Goal: Share content

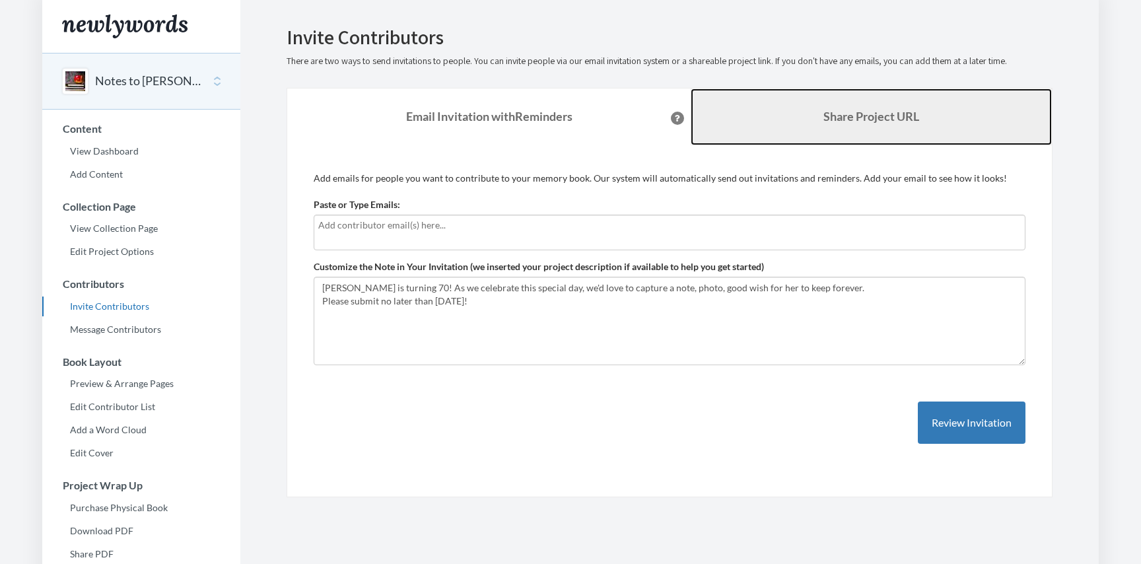
click at [795, 137] on link "Share Project URL" at bounding box center [870, 116] width 361 height 57
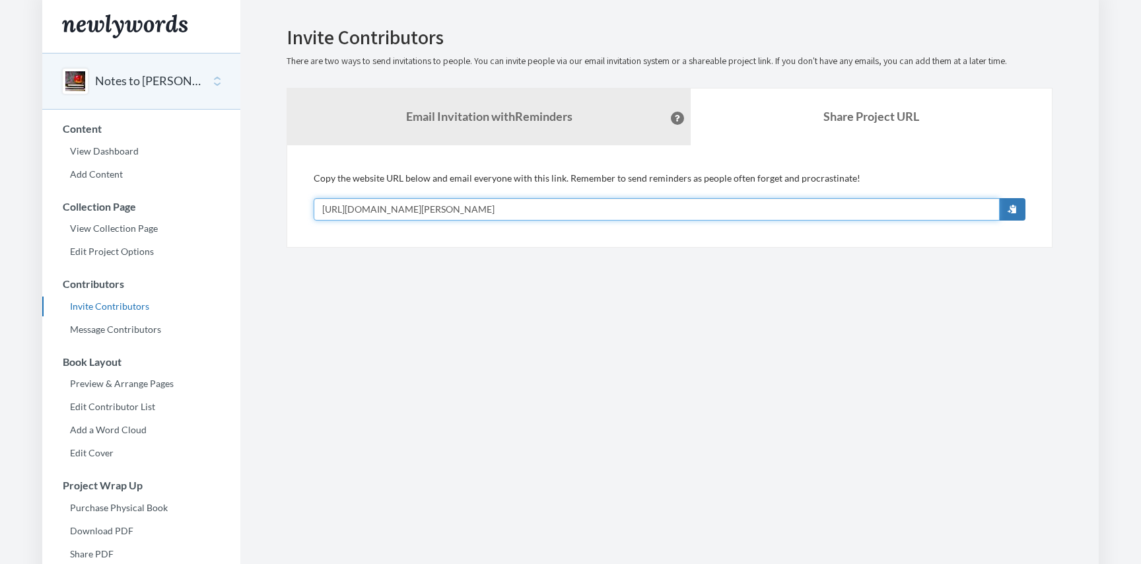
click at [571, 219] on input "[URL][DOMAIN_NAME][PERSON_NAME]" at bounding box center [657, 209] width 686 height 22
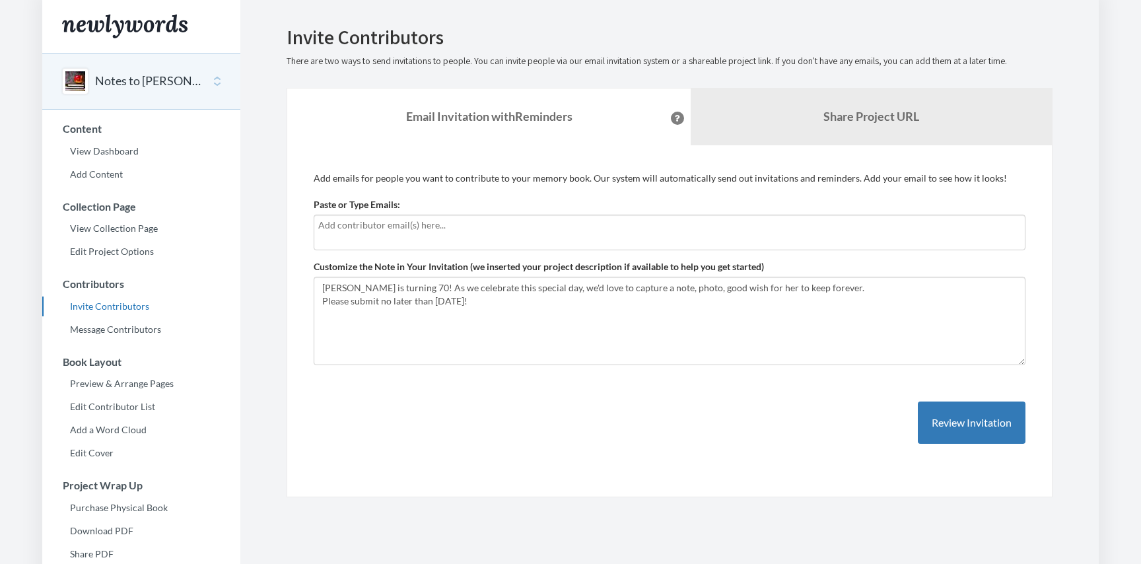
click at [98, 81] on button "Notes to [PERSON_NAME] - A Birthday Tribute!" at bounding box center [148, 81] width 107 height 17
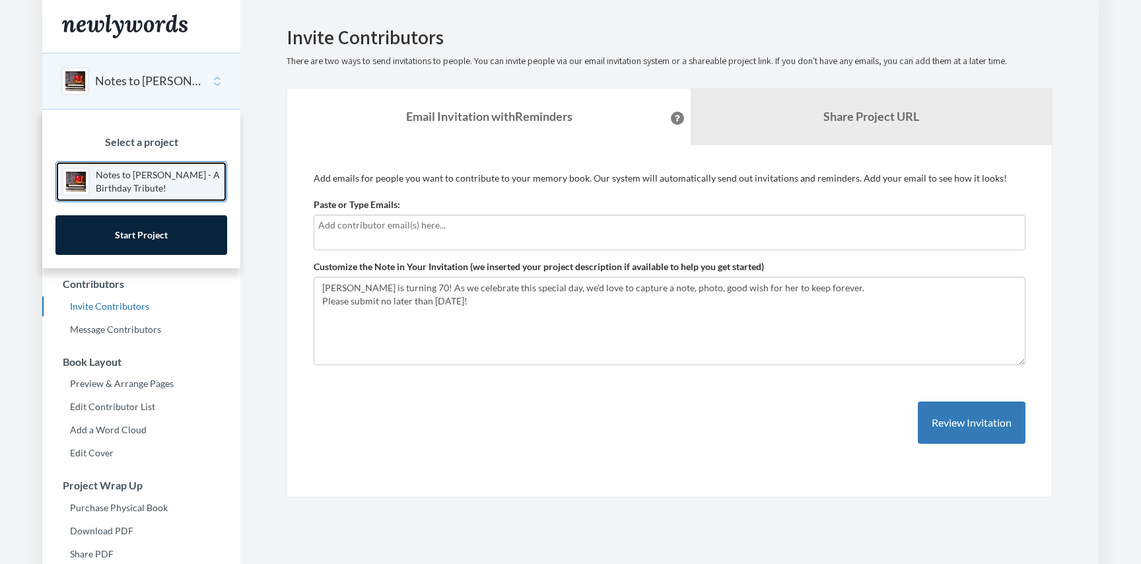
click at [131, 185] on p "Notes to [PERSON_NAME] - A Birthday Tribute!" at bounding box center [158, 181] width 124 height 26
